Goal: Task Accomplishment & Management: Manage account settings

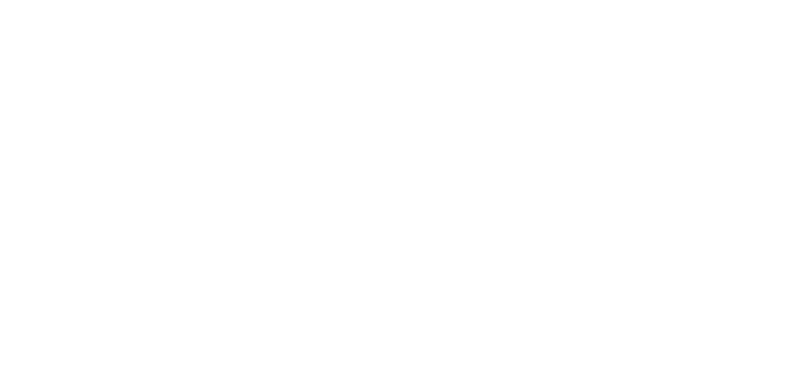
click at [592, 0] on html at bounding box center [405, 0] width 810 height 0
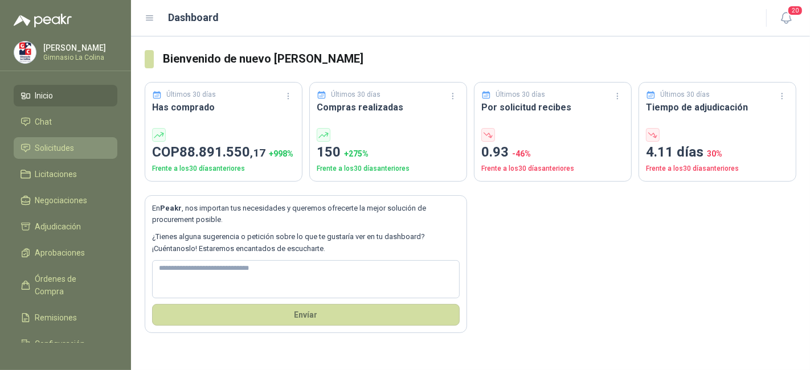
click at [46, 145] on span "Solicitudes" at bounding box center [54, 148] width 39 height 13
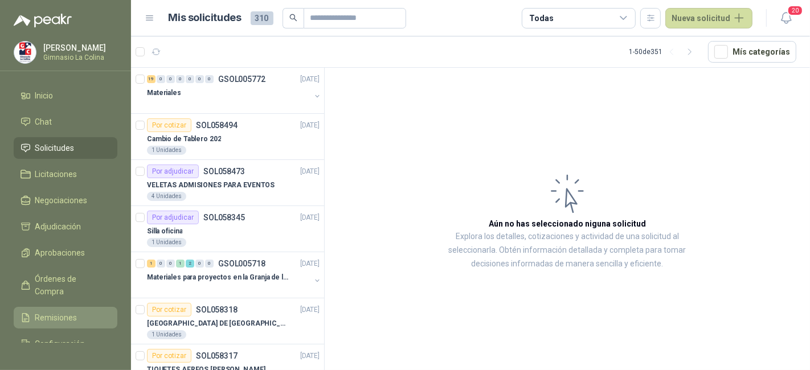
scroll to position [55, 0]
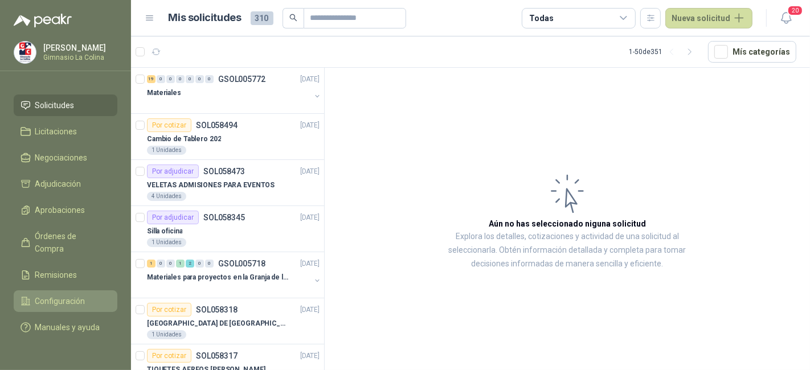
click at [71, 295] on span "Configuración" at bounding box center [60, 301] width 50 height 13
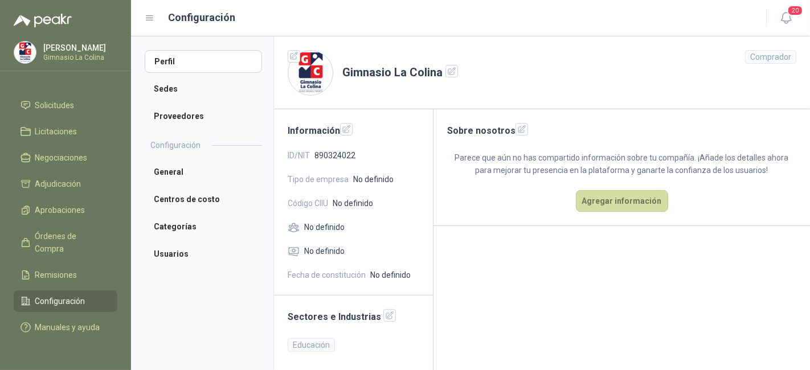
scroll to position [1, 0]
click at [210, 173] on li "General" at bounding box center [203, 172] width 117 height 23
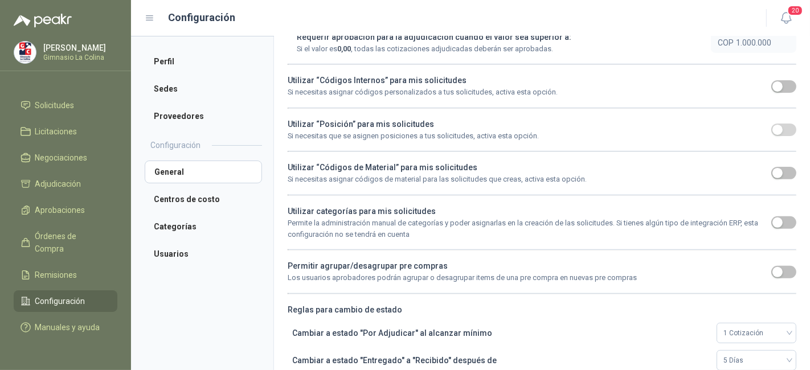
scroll to position [332, 0]
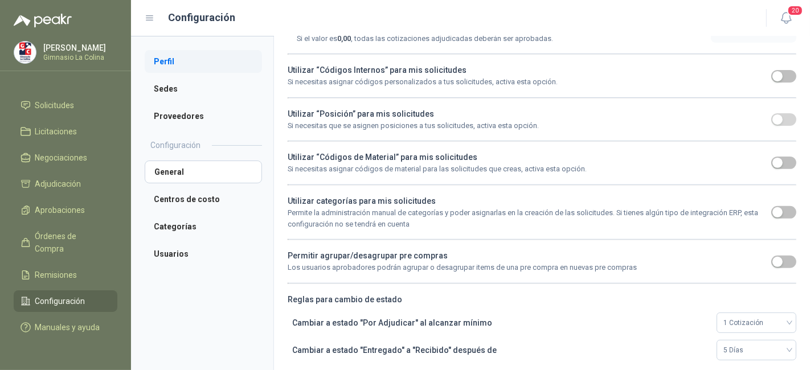
click at [188, 61] on li "Perfil" at bounding box center [203, 61] width 117 height 23
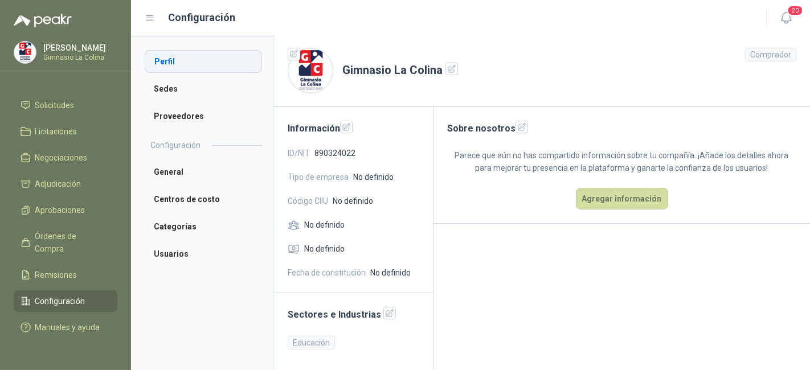
scroll to position [1, 0]
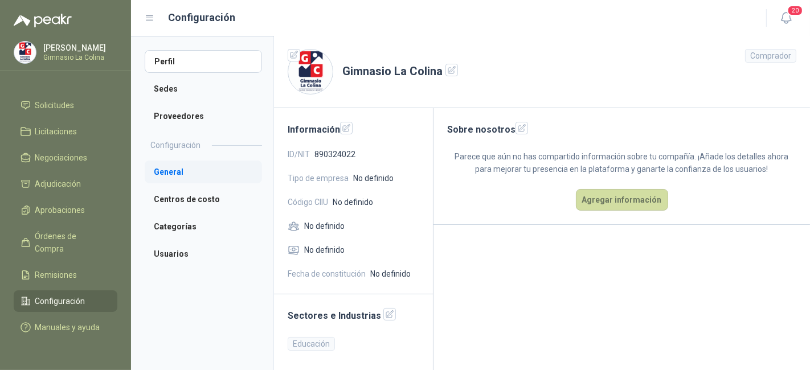
click at [183, 173] on li "General" at bounding box center [203, 172] width 117 height 23
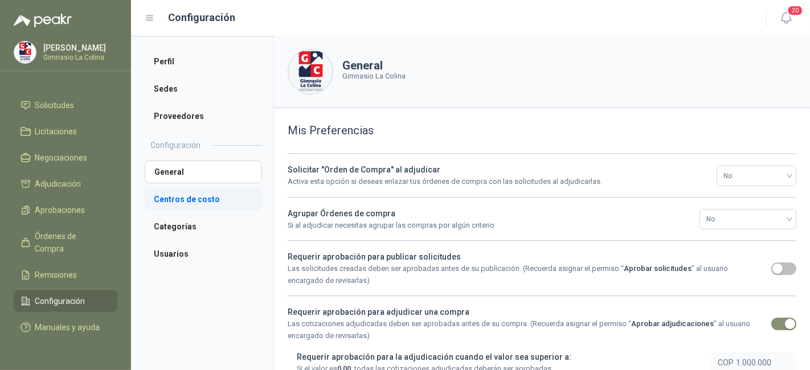
click at [187, 193] on li "Centros de costo" at bounding box center [203, 199] width 117 height 23
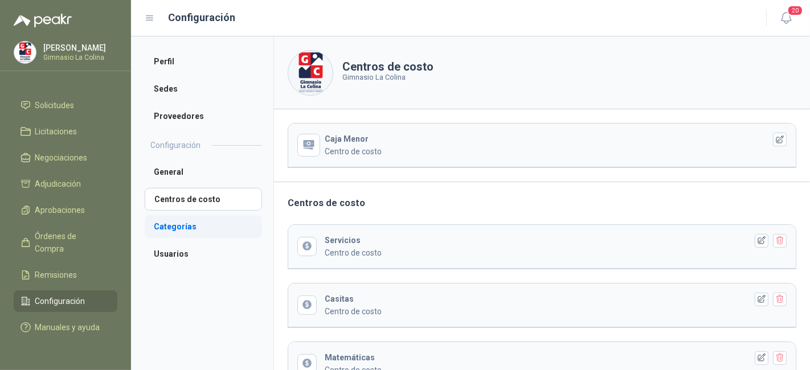
click at [187, 222] on li "Categorías" at bounding box center [203, 226] width 117 height 23
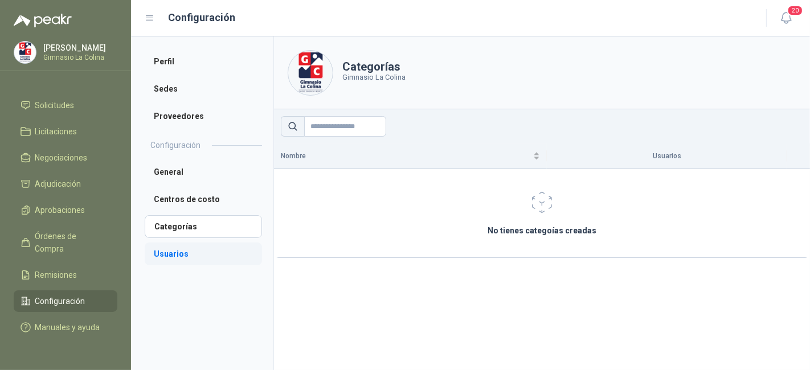
click at [185, 251] on li "Usuarios" at bounding box center [203, 254] width 117 height 23
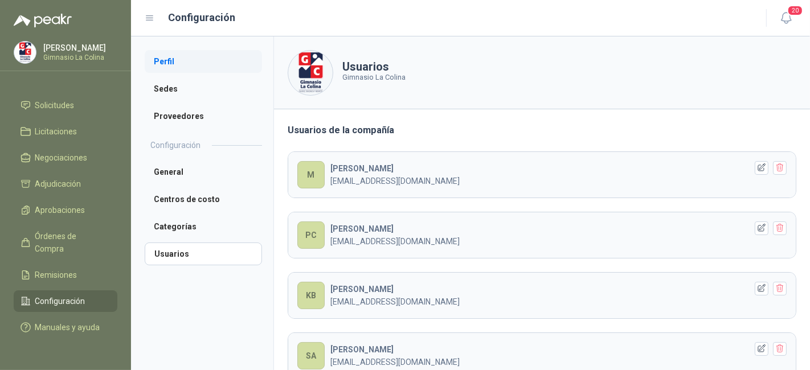
click at [177, 52] on li "Perfil" at bounding box center [203, 61] width 117 height 23
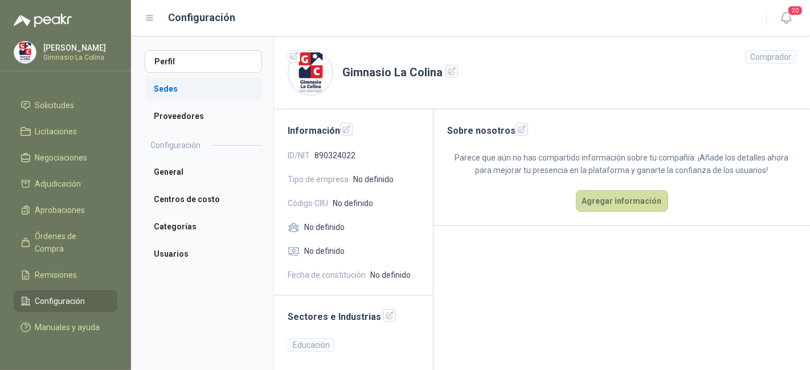
click at [179, 79] on li "Sedes" at bounding box center [203, 88] width 117 height 23
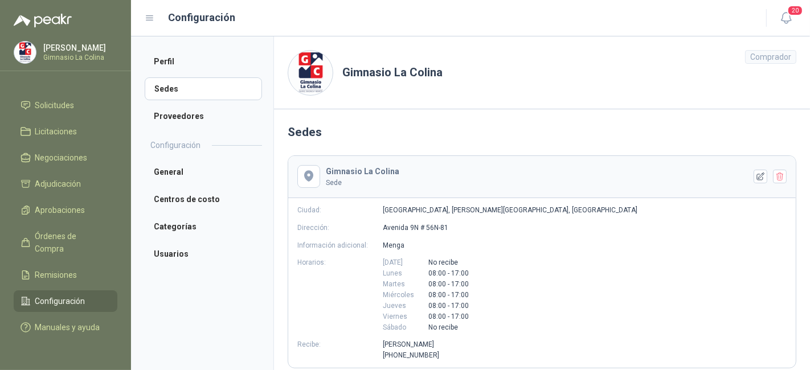
scroll to position [42, 0]
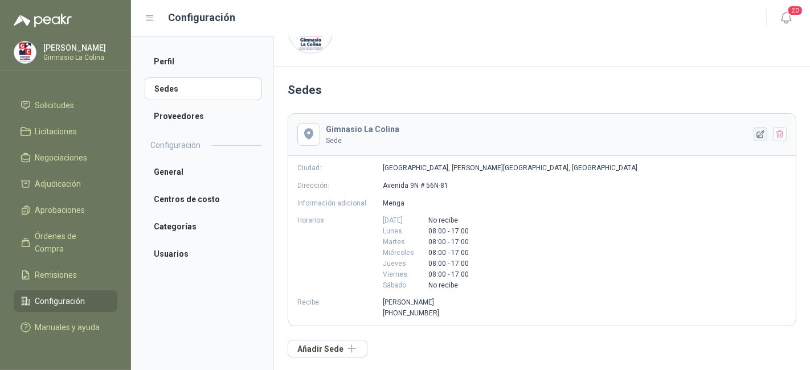
click at [757, 133] on icon "button" at bounding box center [760, 134] width 7 height 7
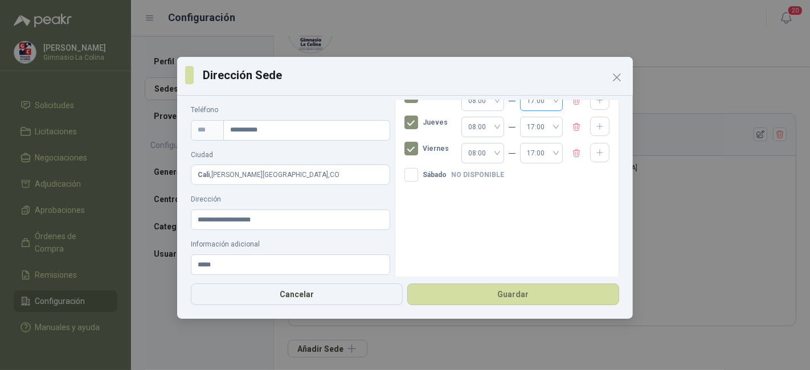
scroll to position [150, 0]
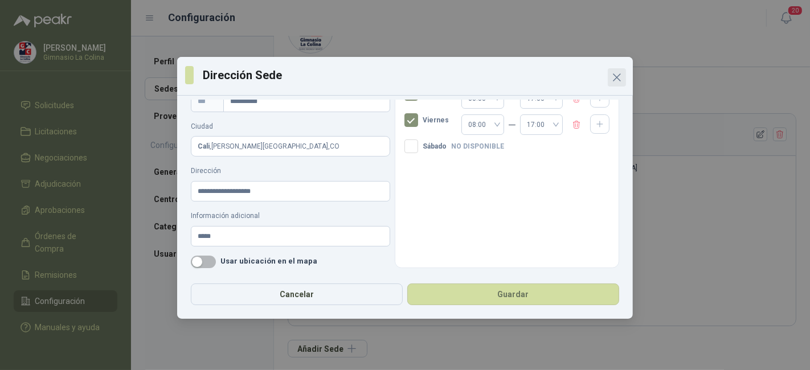
click at [612, 80] on icon "Close" at bounding box center [617, 78] width 14 height 14
